Goal: Information Seeking & Learning: Learn about a topic

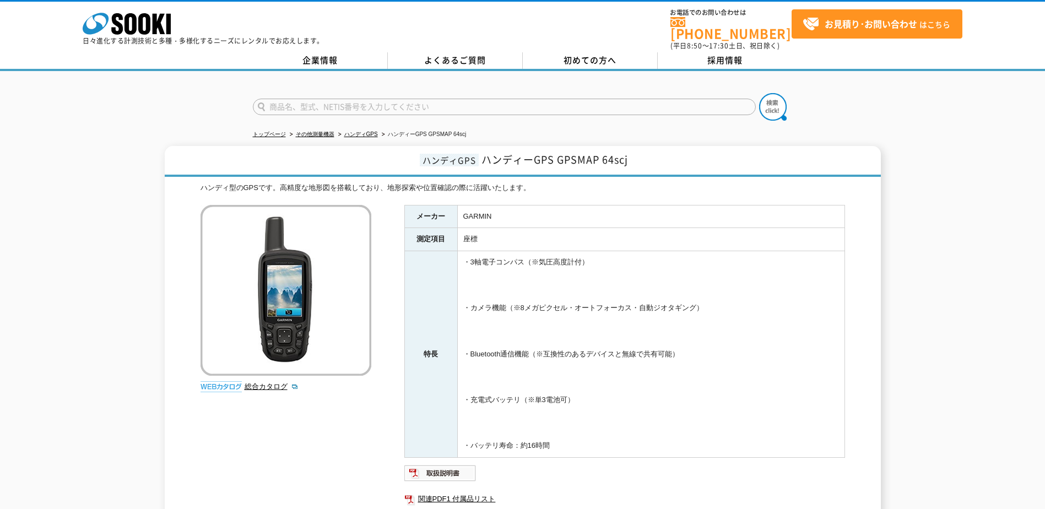
click at [691, 351] on td "・3軸電子コンパス（※気圧高度計付） ・カメラ機能（※8メガピクセル・オートフォーカス・自動ジオタギング） ・Bluetooth通信機能（※互換性のあるデバイ…" at bounding box center [650, 354] width 387 height 207
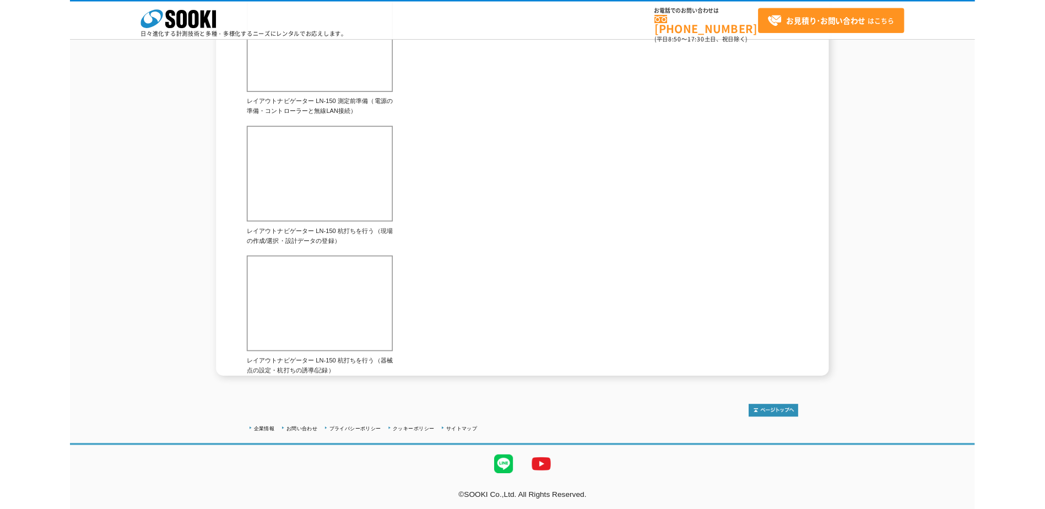
scroll to position [601, 0]
